Goal: Information Seeking & Learning: Learn about a topic

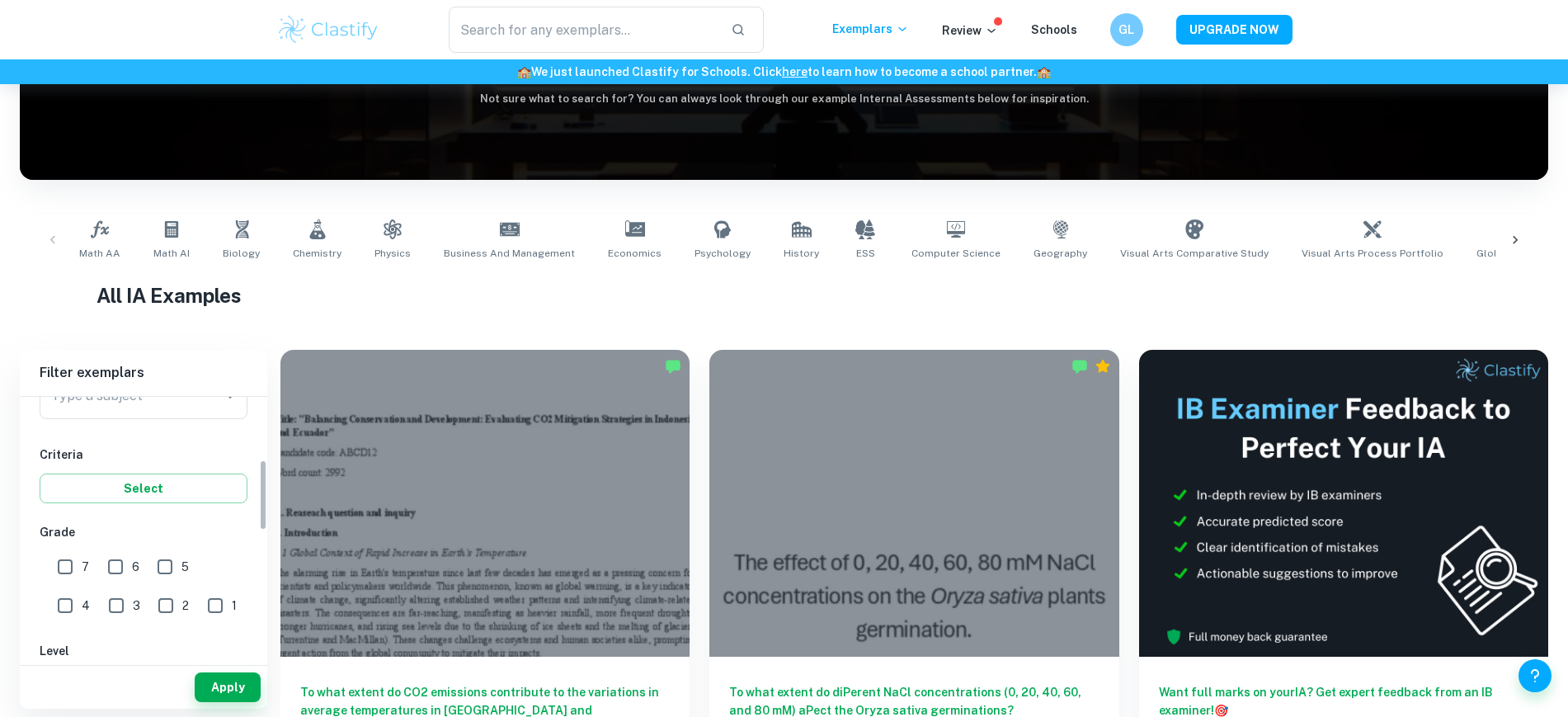
scroll to position [207, 0]
click at [143, 439] on input "Type a subject" at bounding box center [131, 432] width 168 height 31
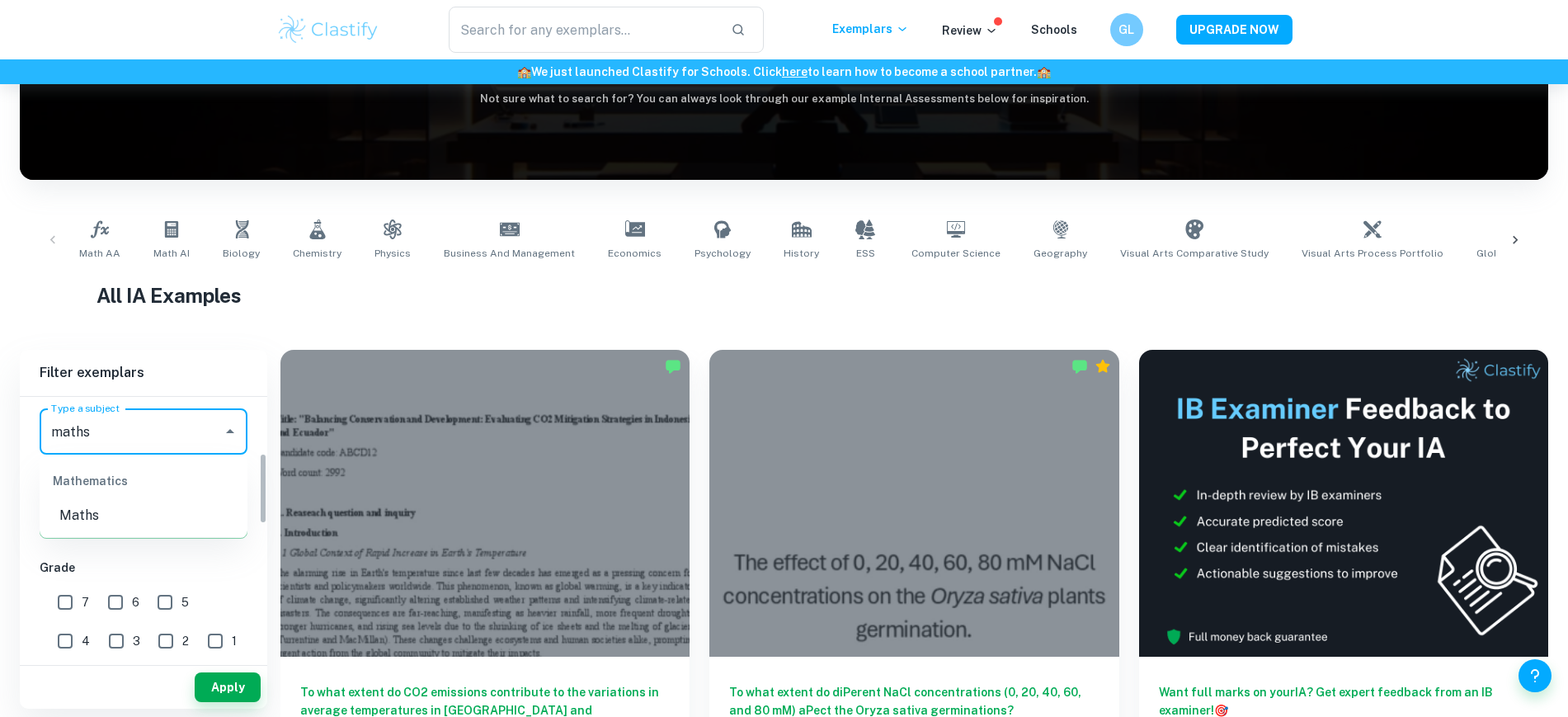
click at [83, 510] on li "Maths" at bounding box center [143, 515] width 207 height 29
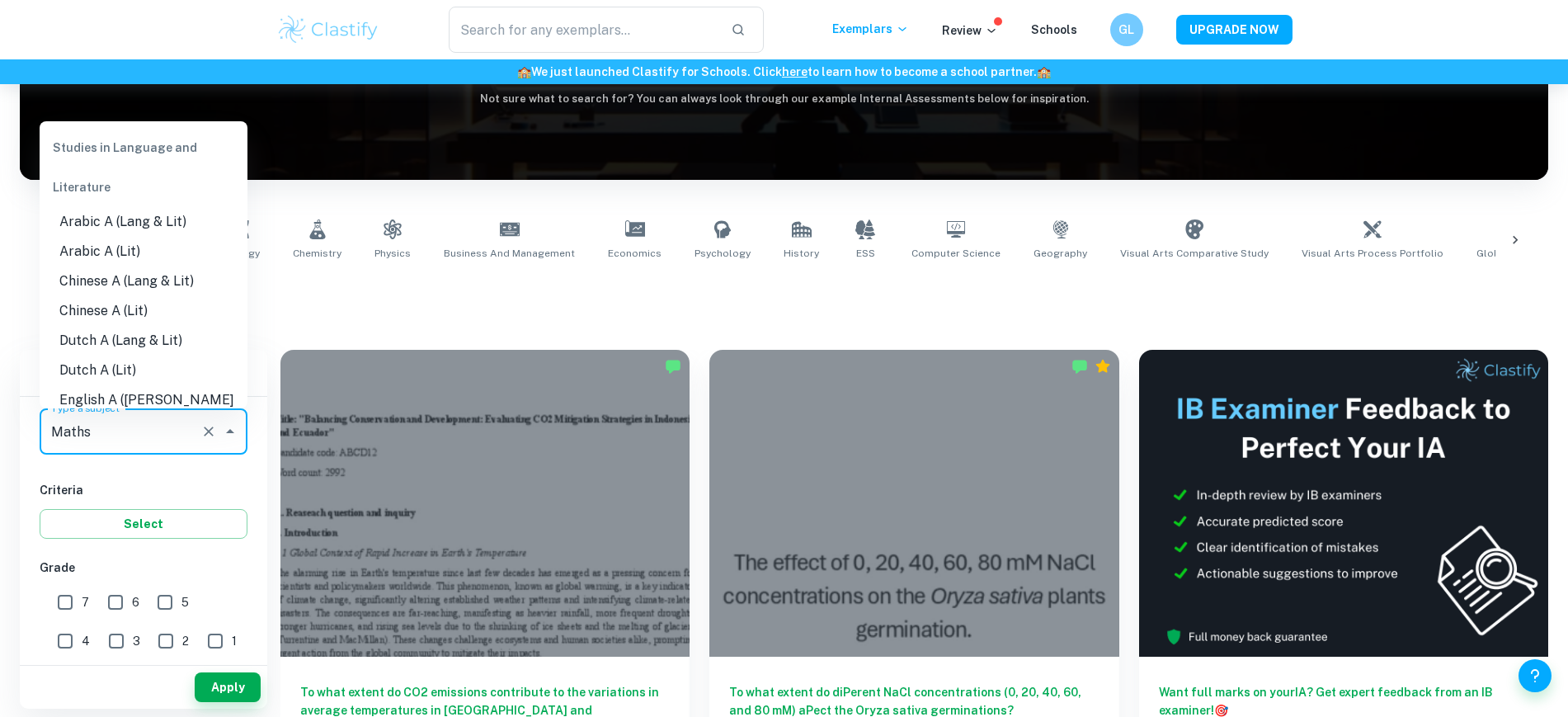
click at [103, 436] on input "Maths" at bounding box center [120, 432] width 147 height 31
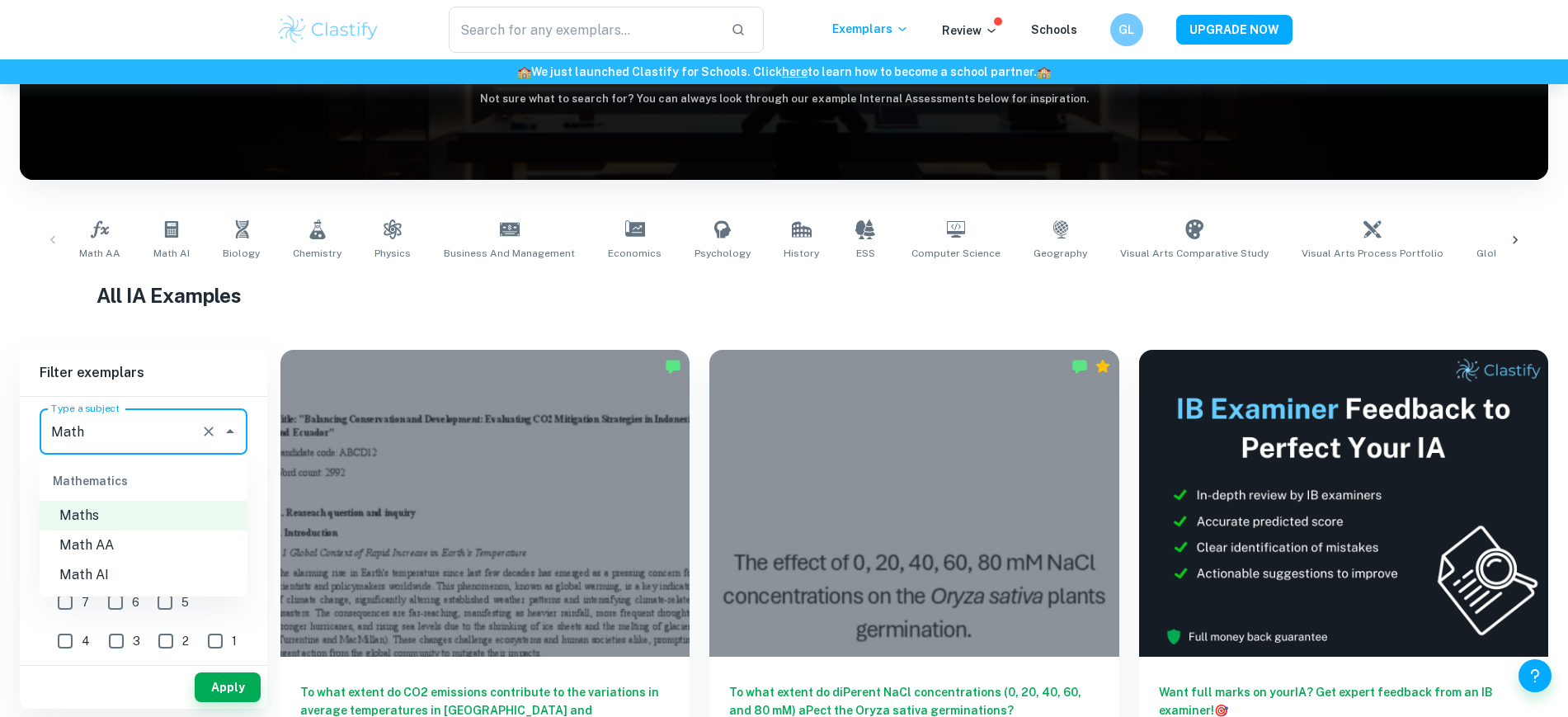
click at [112, 537] on li "Math AA" at bounding box center [143, 546] width 207 height 29
type input "Math AA"
click at [73, 606] on input "7" at bounding box center [65, 602] width 33 height 33
checkbox input "true"
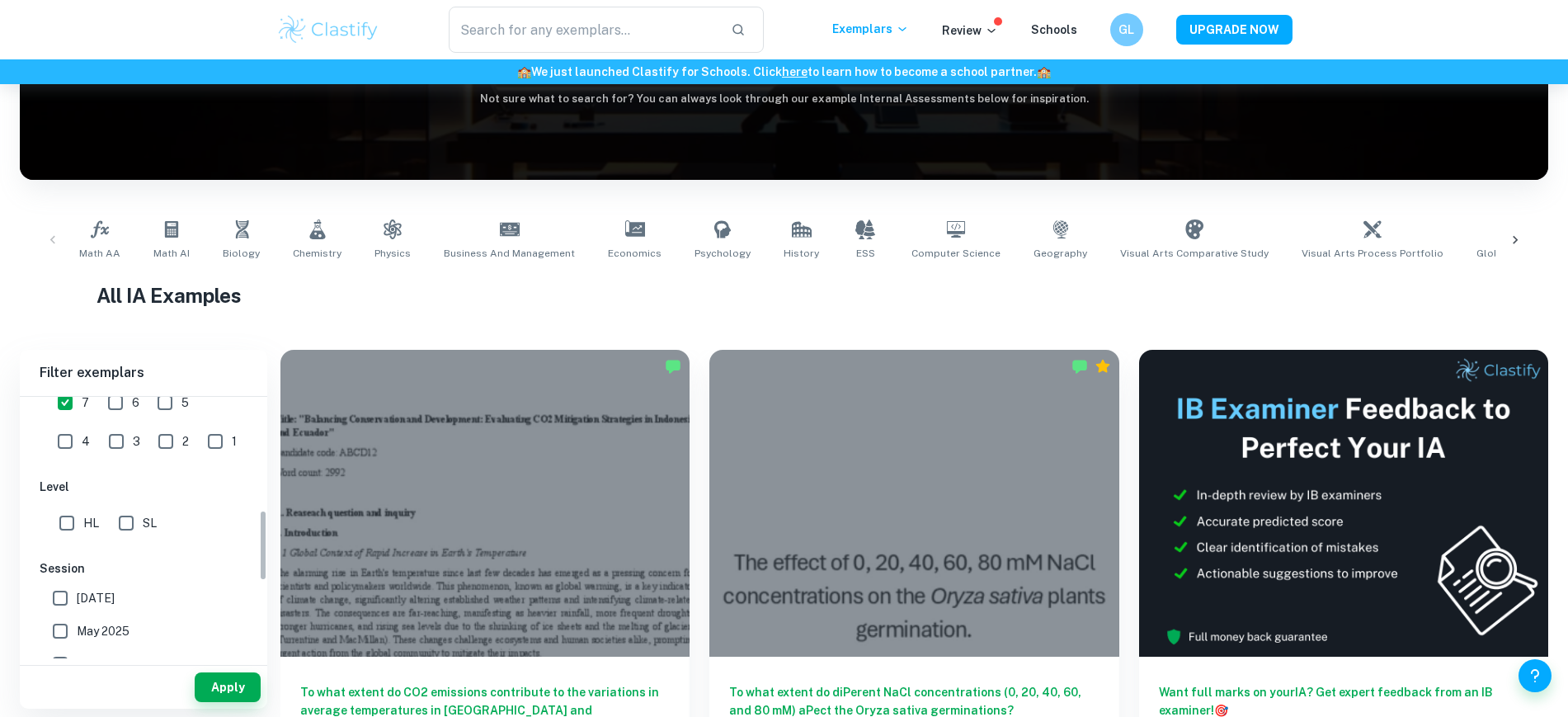
scroll to position [413, 0]
click at [62, 526] on input "HL" at bounding box center [67, 516] width 33 height 33
checkbox input "true"
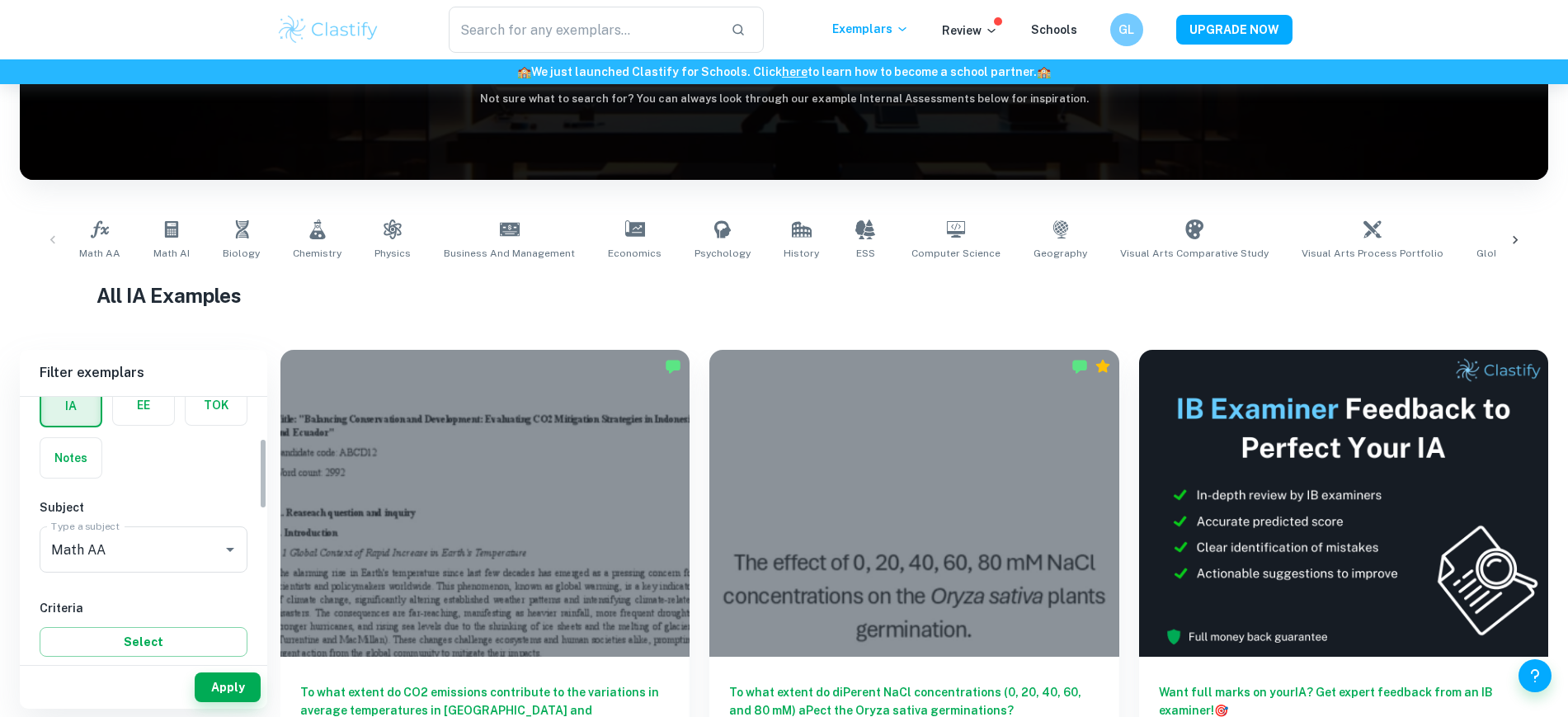
scroll to position [0, 0]
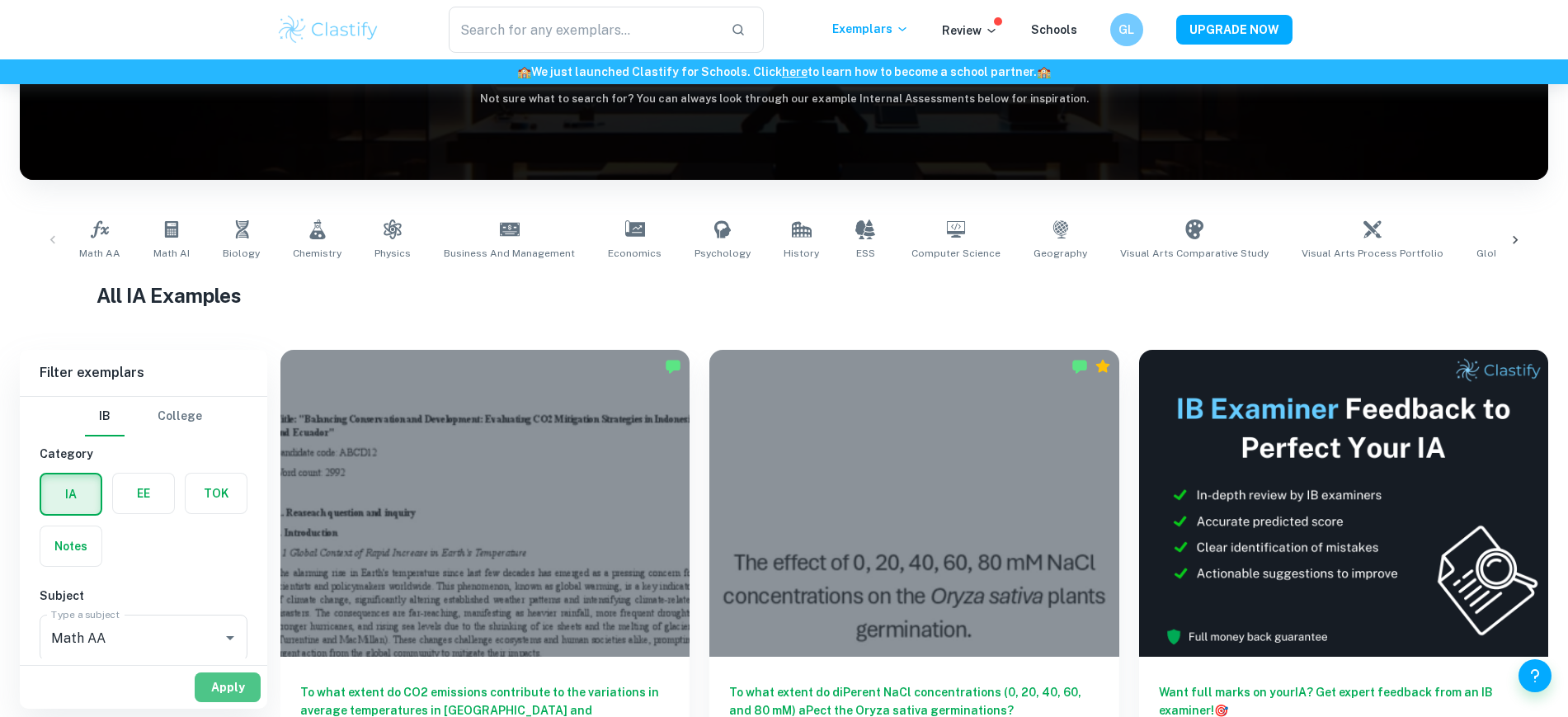
click at [220, 679] on button "Apply" at bounding box center [228, 687] width 66 height 29
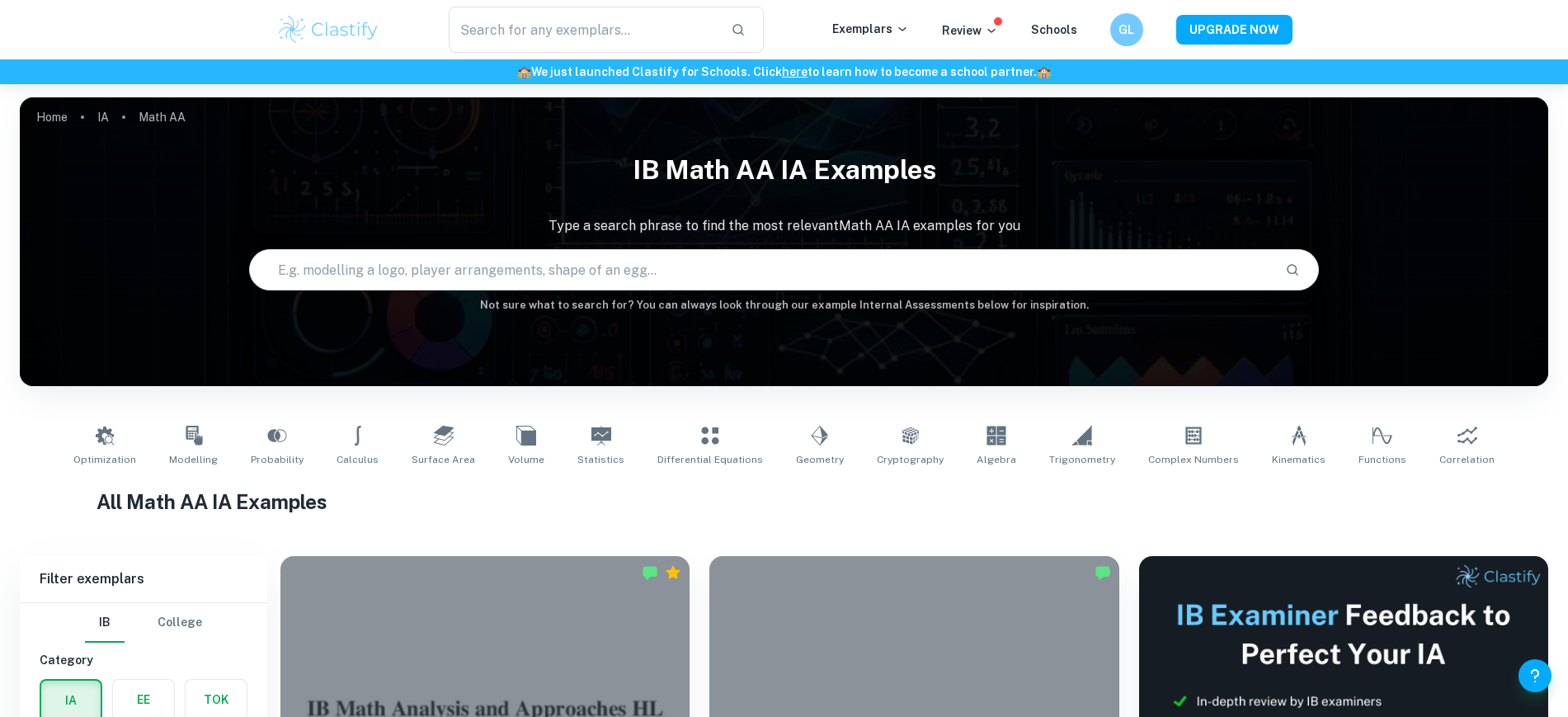
scroll to position [310, 0]
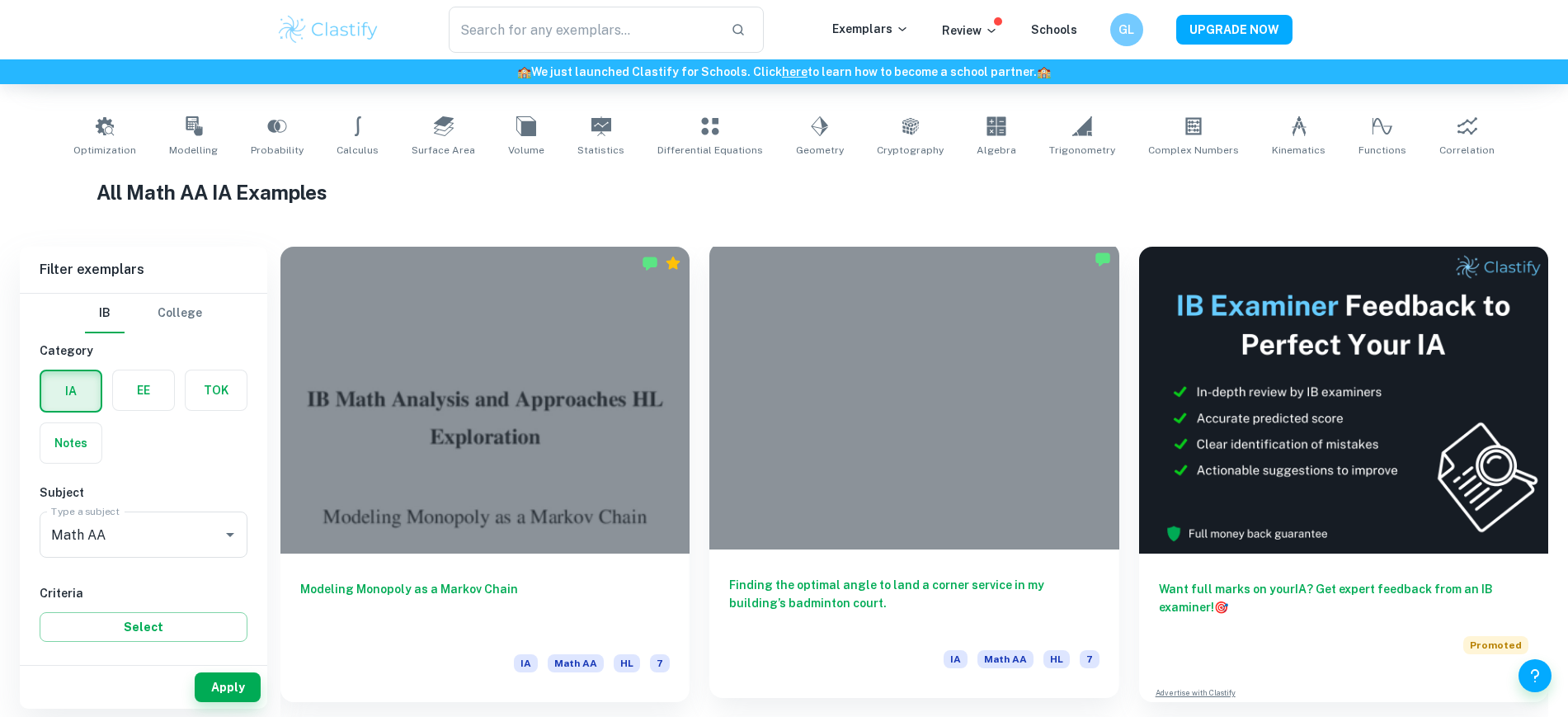
click at [709, 549] on div "Finding the optimal angle to land a corner service in my building’s badminton c…" at bounding box center [914, 623] width 409 height 148
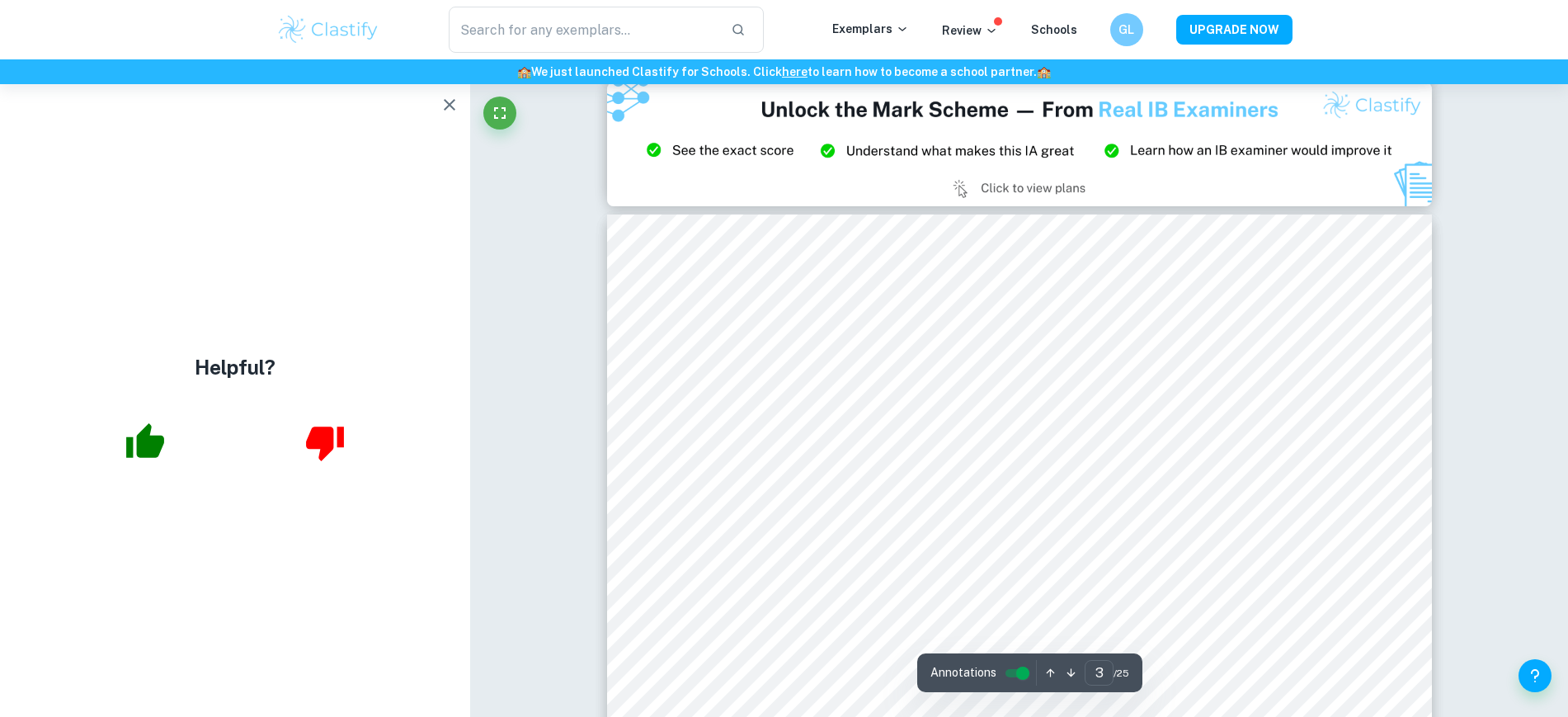
scroll to position [2579, 0]
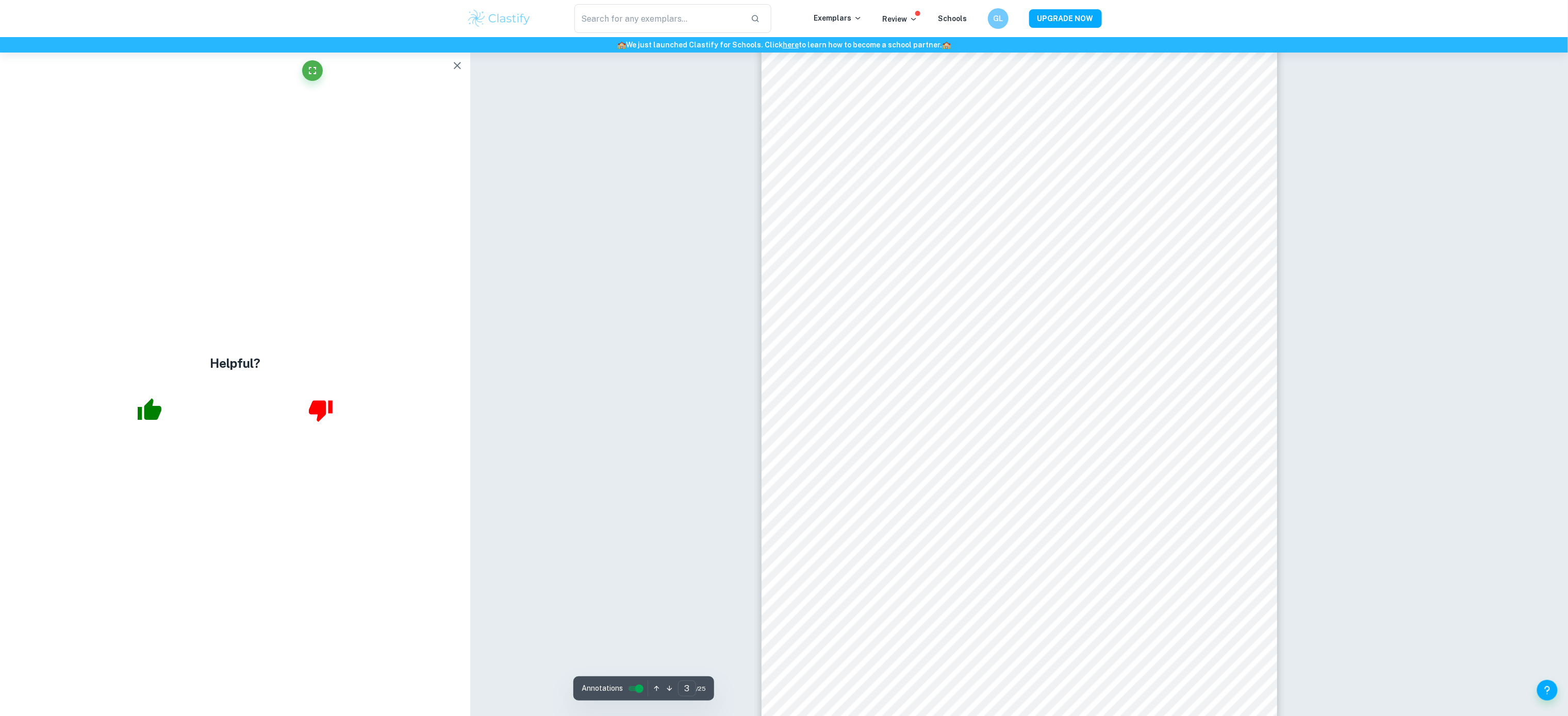
scroll to position [1610, 0]
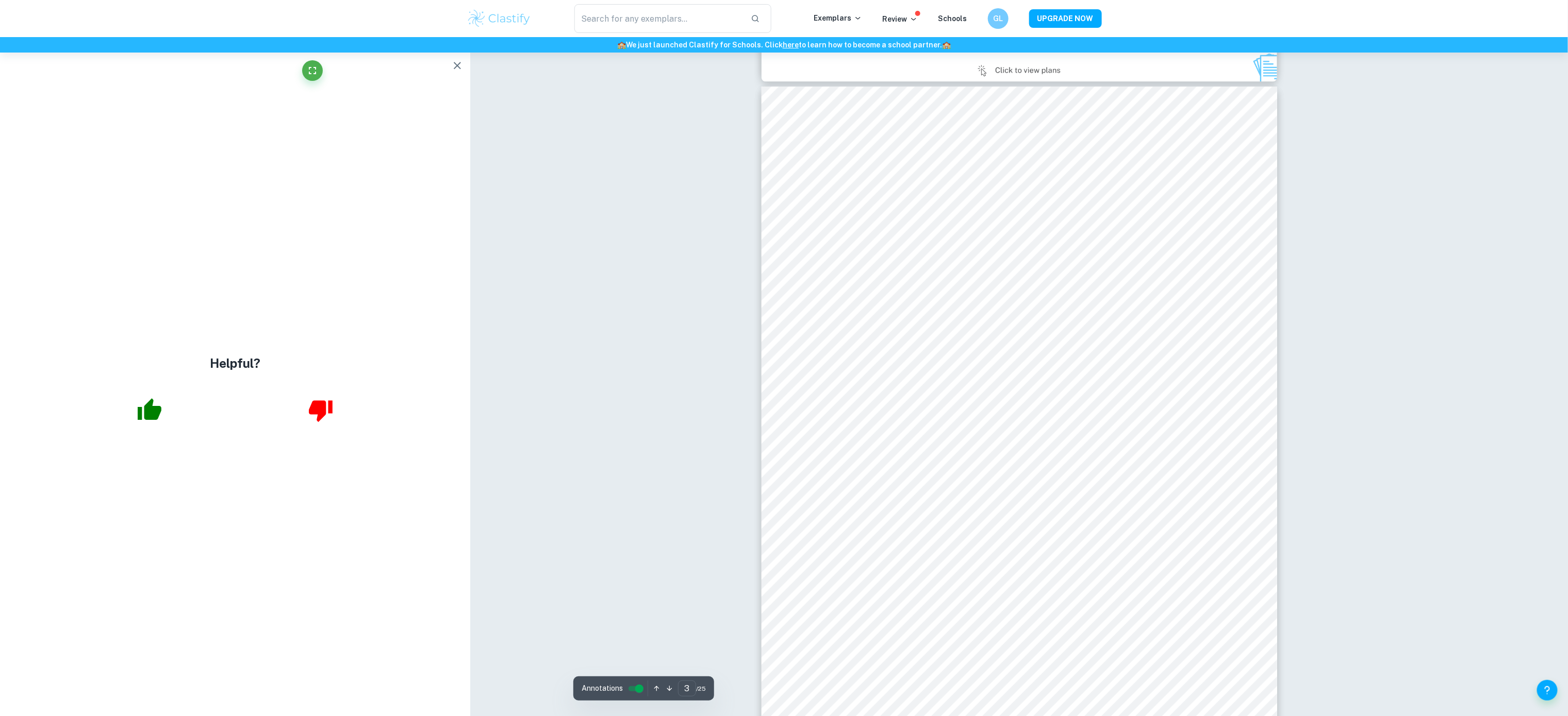
drag, startPoint x: 781, startPoint y: 136, endPoint x: 1258, endPoint y: 700, distance: 738.7
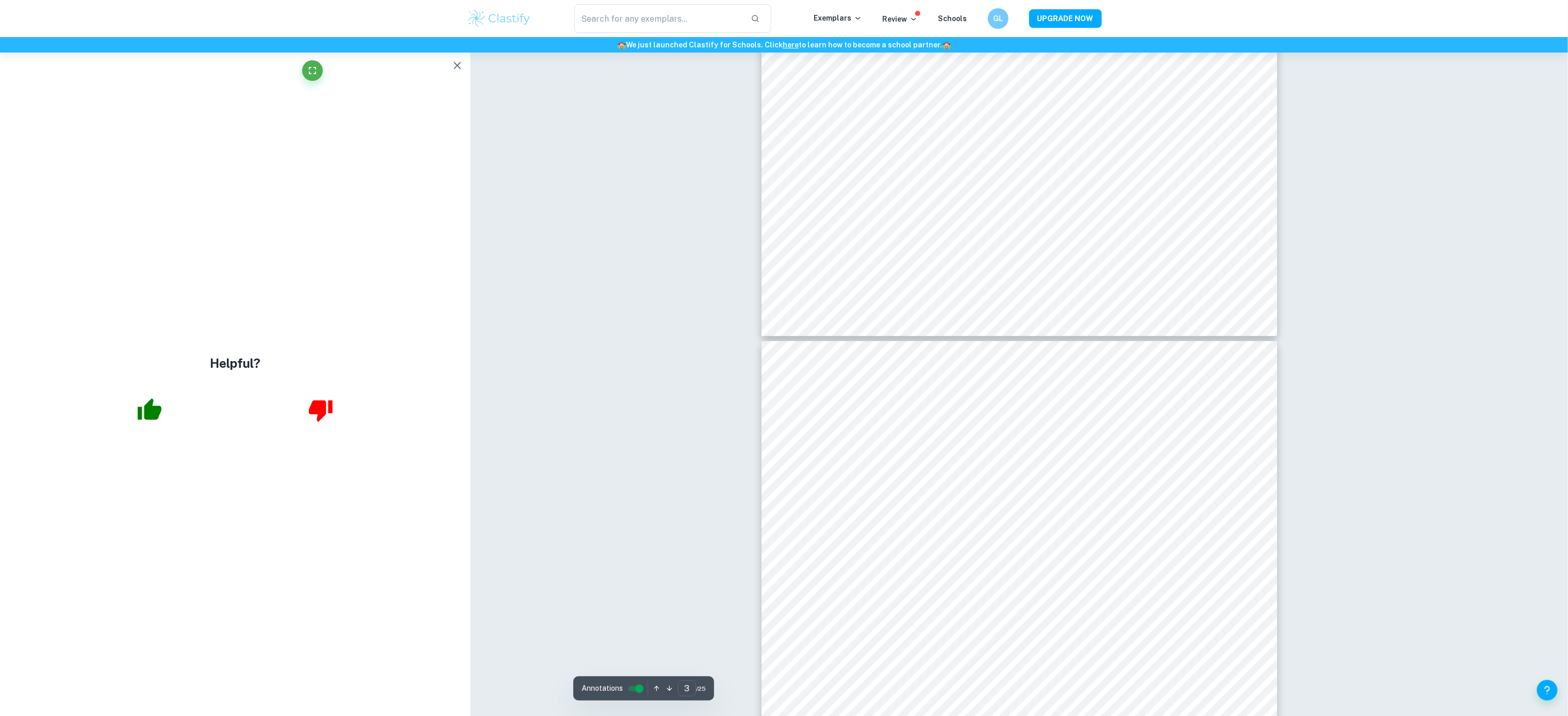
type input "4"
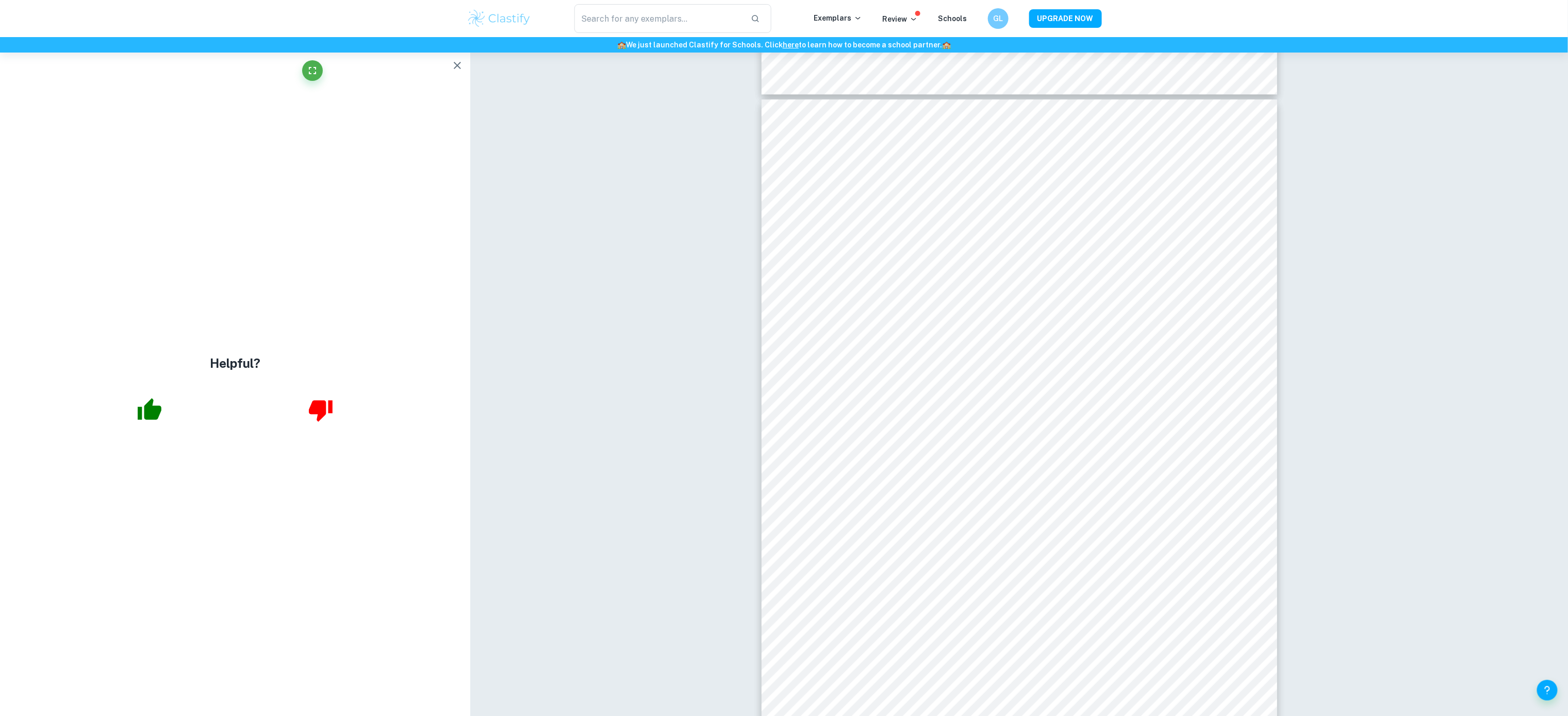
drag, startPoint x: 968, startPoint y: 170, endPoint x: 1300, endPoint y: 333, distance: 369.9
